Goal: Task Accomplishment & Management: Use online tool/utility

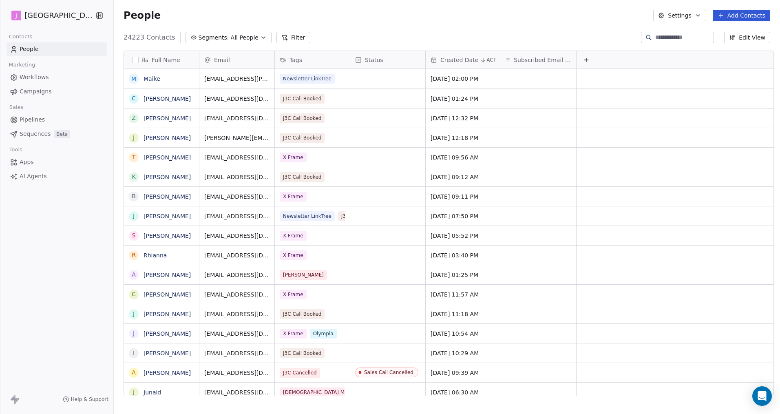
scroll to position [364, 670]
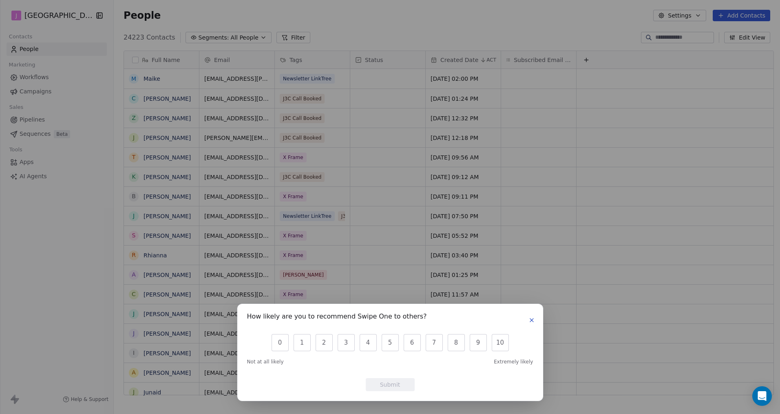
drag, startPoint x: 531, startPoint y: 319, endPoint x: 514, endPoint y: 309, distance: 19.9
click at [531, 319] on icon "button" at bounding box center [531, 320] width 7 height 7
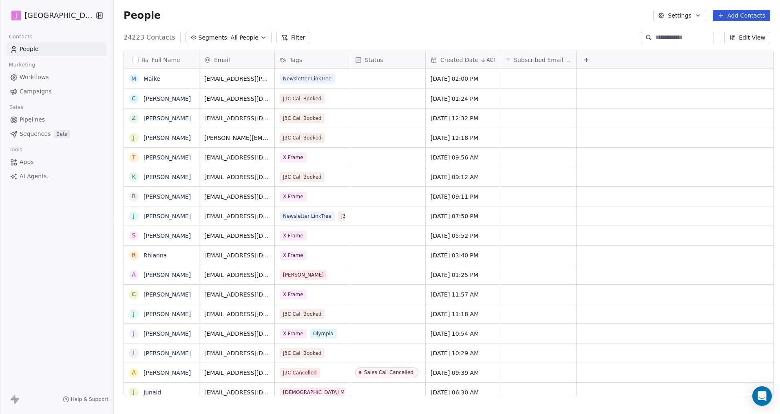
click at [48, 90] on span "Campaigns" at bounding box center [36, 91] width 32 height 9
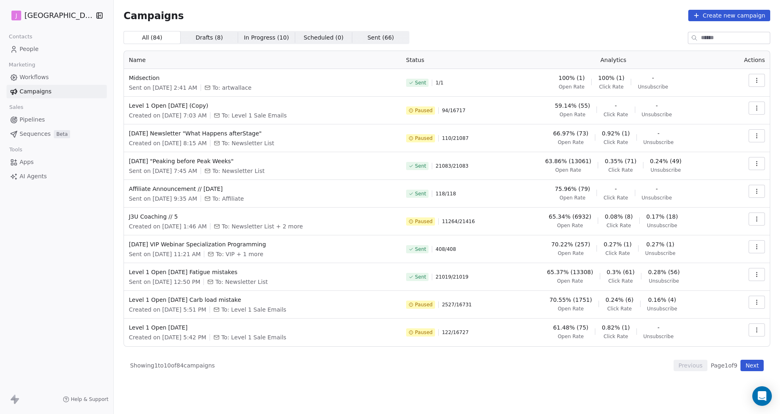
click at [757, 369] on button "Next" at bounding box center [751, 365] width 23 height 11
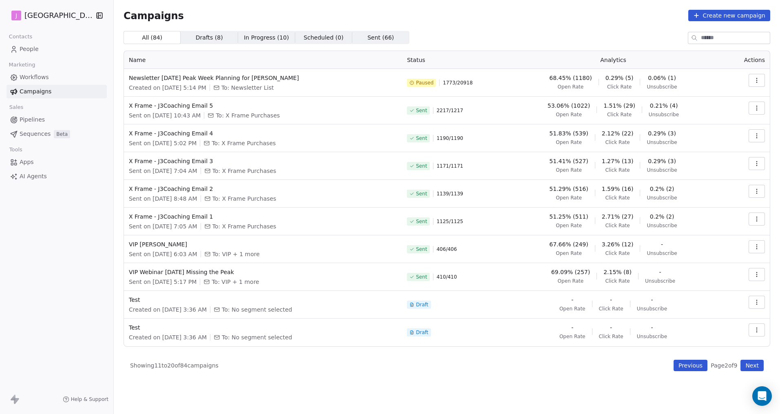
click at [757, 369] on button "Next" at bounding box center [751, 365] width 23 height 11
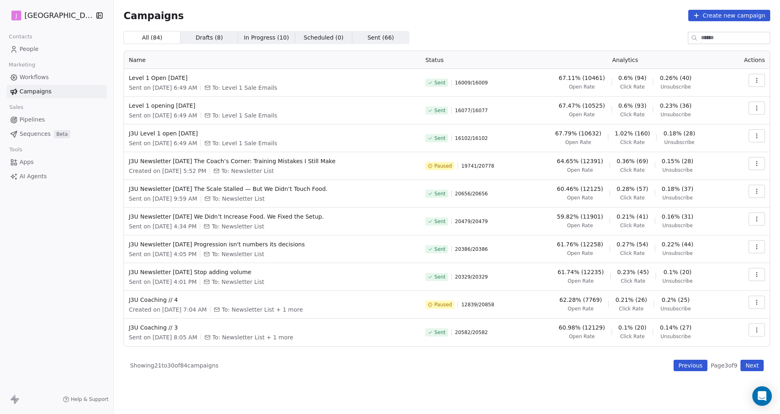
click at [751, 364] on button "Next" at bounding box center [751, 365] width 23 height 11
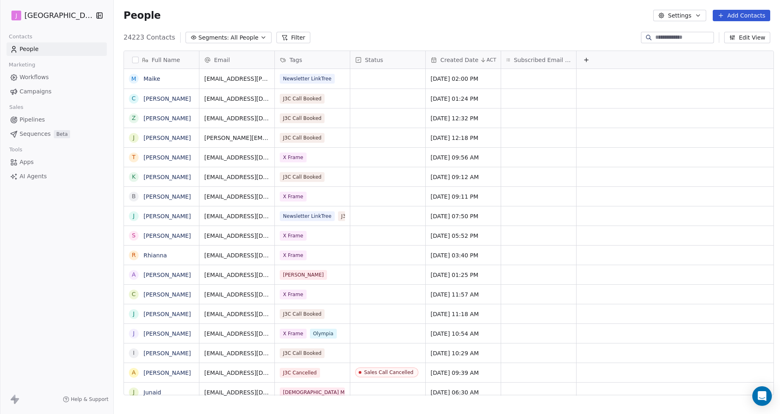
scroll to position [364, 670]
click at [50, 92] on link "Campaigns" at bounding box center [57, 91] width 100 height 13
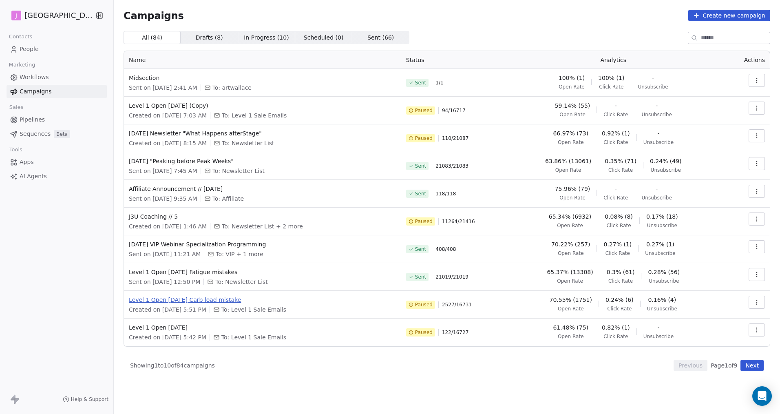
click at [205, 300] on span "Level 1 Open [DATE] Carb load mistake" at bounding box center [262, 300] width 267 height 8
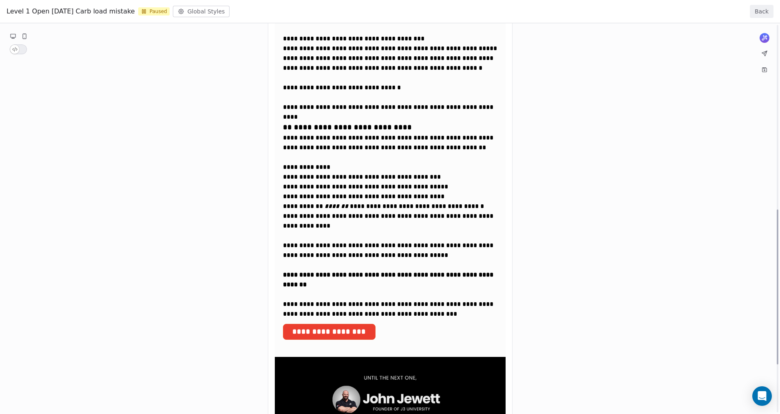
scroll to position [465, 0]
click at [364, 230] on div "**********" at bounding box center [390, 37] width 780 height 958
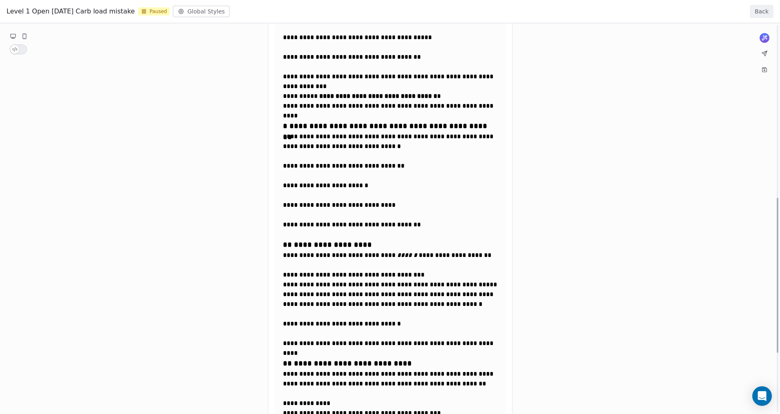
drag, startPoint x: 422, startPoint y: 313, endPoint x: 249, endPoint y: 19, distance: 340.6
click at [227, 0] on html "J J3 University Contacts People Marketing Workflows Campaigns Sales Pipelines S…" at bounding box center [390, 207] width 780 height 414
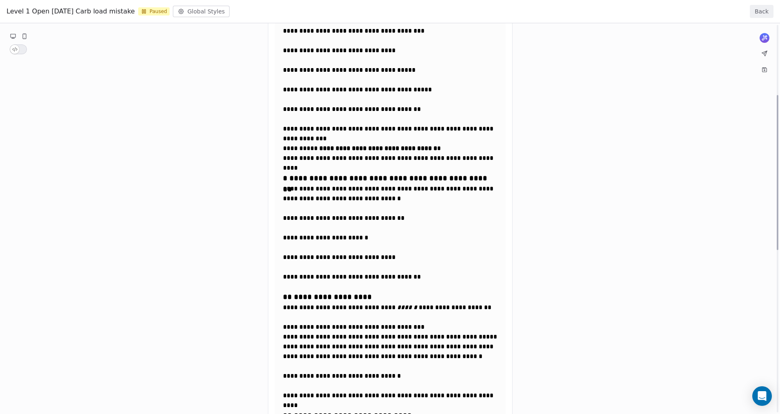
click at [360, 309] on div "**********" at bounding box center [390, 326] width 780 height 958
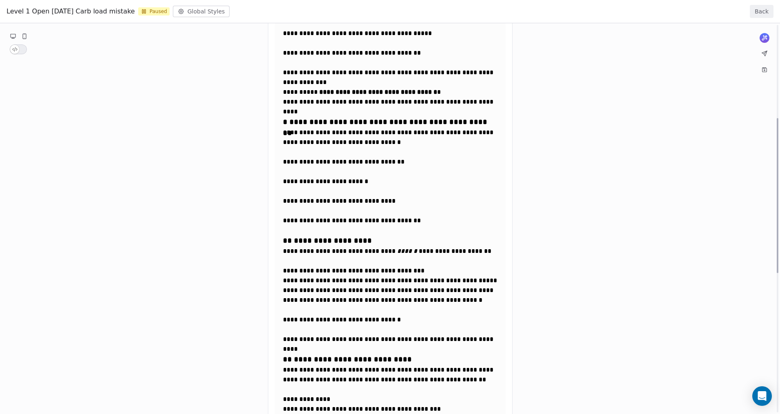
scroll to position [234, 0]
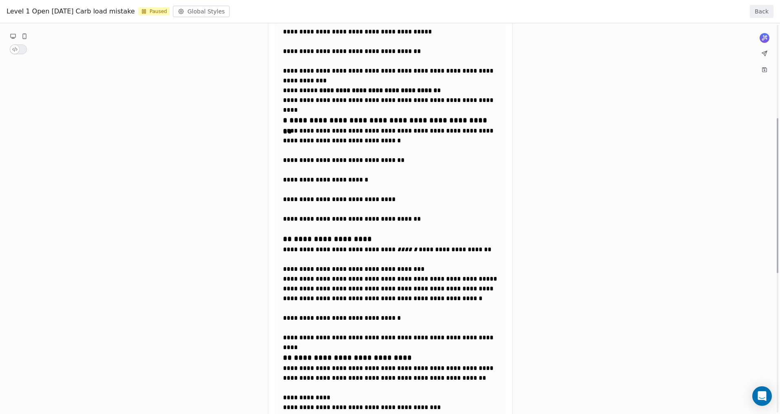
click at [360, 309] on div "**********" at bounding box center [390, 268] width 780 height 958
drag, startPoint x: 369, startPoint y: 339, endPoint x: 264, endPoint y: 240, distance: 145.1
click at [264, 240] on div "**********" at bounding box center [390, 268] width 780 height 958
drag, startPoint x: 310, startPoint y: 254, endPoint x: 350, endPoint y: 290, distance: 54.0
click at [355, 291] on div "**********" at bounding box center [390, 268] width 780 height 958
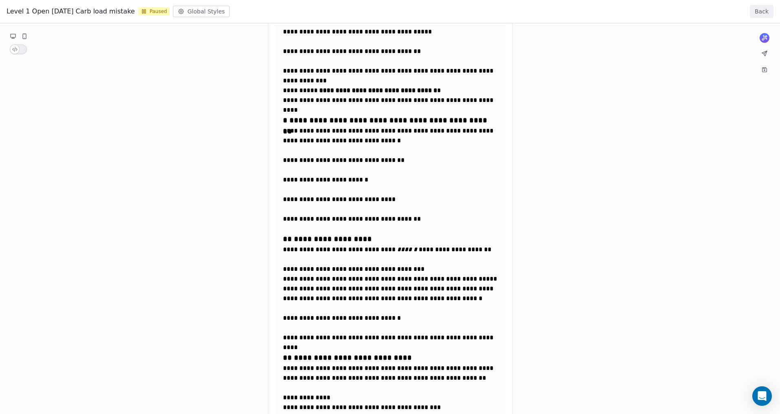
drag, startPoint x: 315, startPoint y: 279, endPoint x: 364, endPoint y: 292, distance: 50.6
click at [361, 293] on div "**********" at bounding box center [390, 268] width 780 height 958
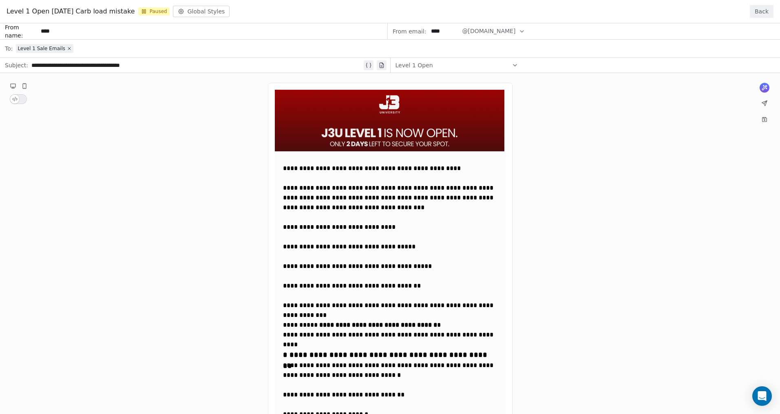
drag, startPoint x: 394, startPoint y: 172, endPoint x: 314, endPoint y: 171, distance: 79.9
drag, startPoint x: 284, startPoint y: 166, endPoint x: 319, endPoint y: 180, distance: 37.2
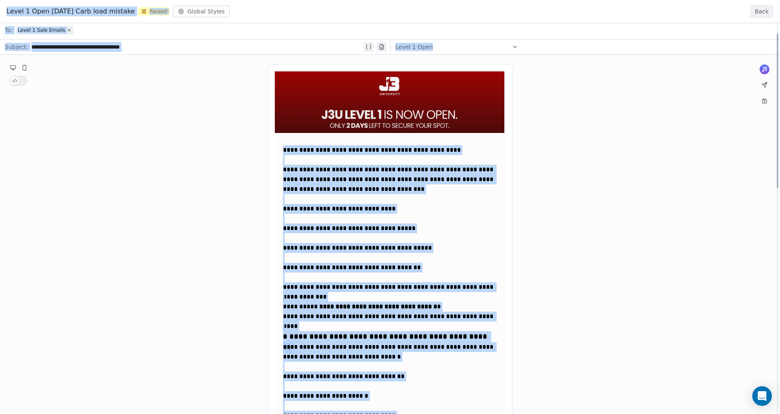
scroll to position [22, 0]
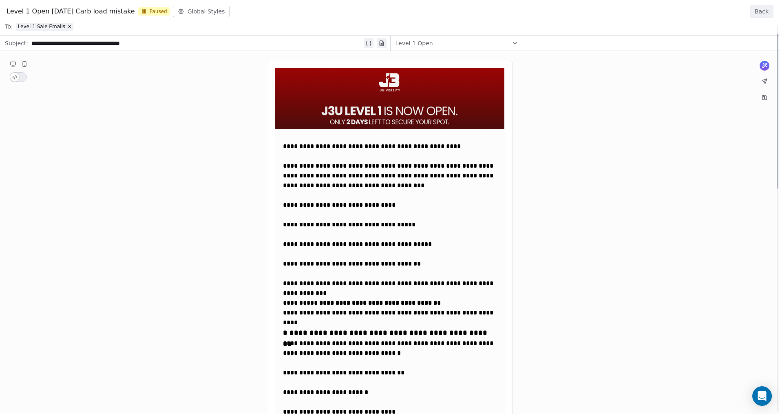
drag, startPoint x: 283, startPoint y: 146, endPoint x: 355, endPoint y: 221, distance: 104.4
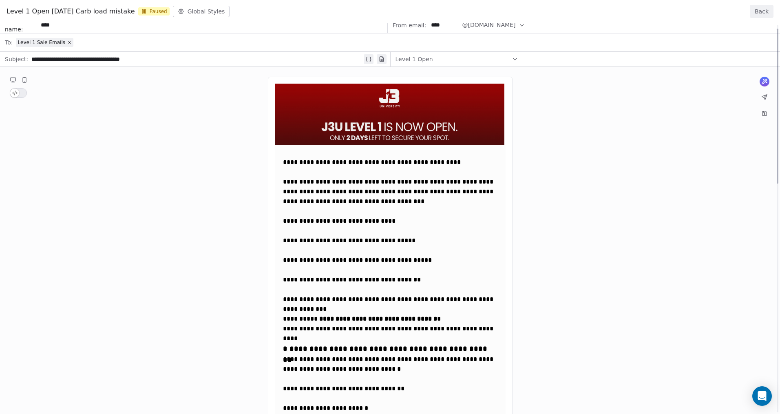
scroll to position [10, 0]
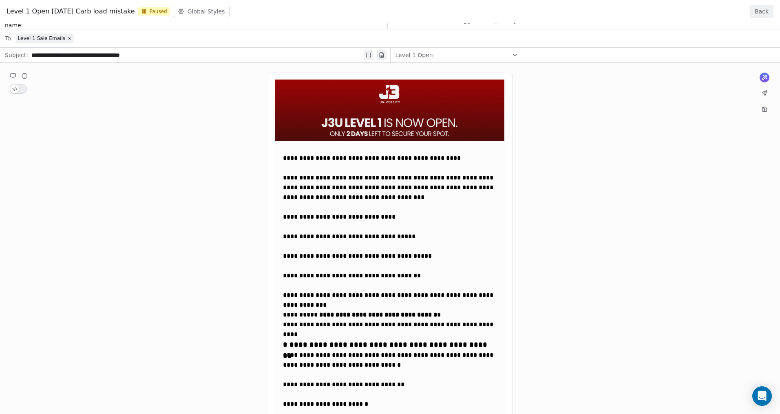
click at [147, 10] on icon at bounding box center [144, 11] width 7 height 7
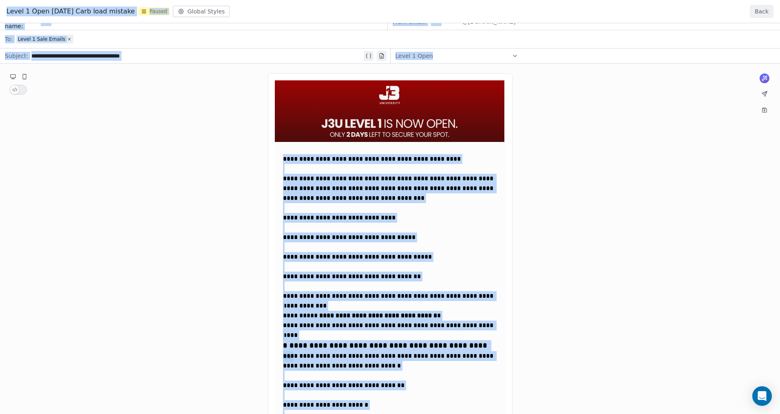
copy body "Contacts People Marketing Workflows Campaigns Sales Pipelines Sequences Beta To…"
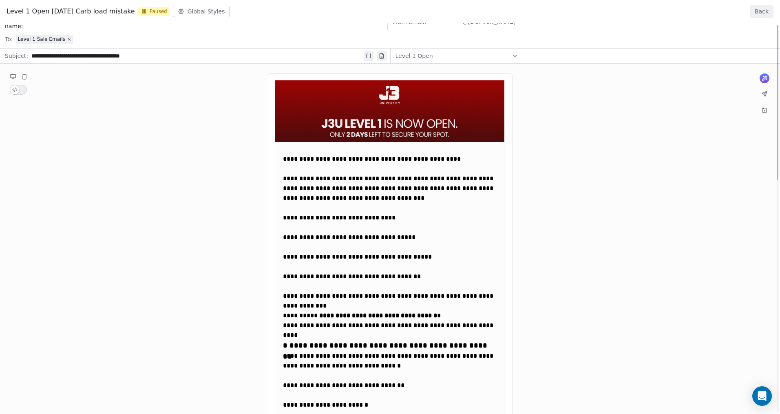
scroll to position [0, 0]
